Goal: Transaction & Acquisition: Purchase product/service

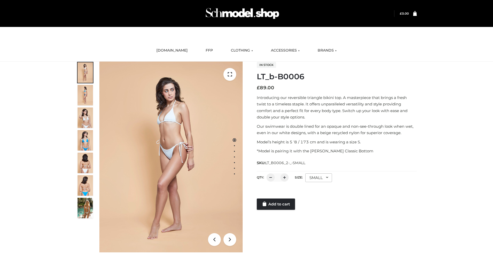
click at [276, 204] on link "Add to cart" at bounding box center [276, 204] width 38 height 11
